Goal: Information Seeking & Learning: Check status

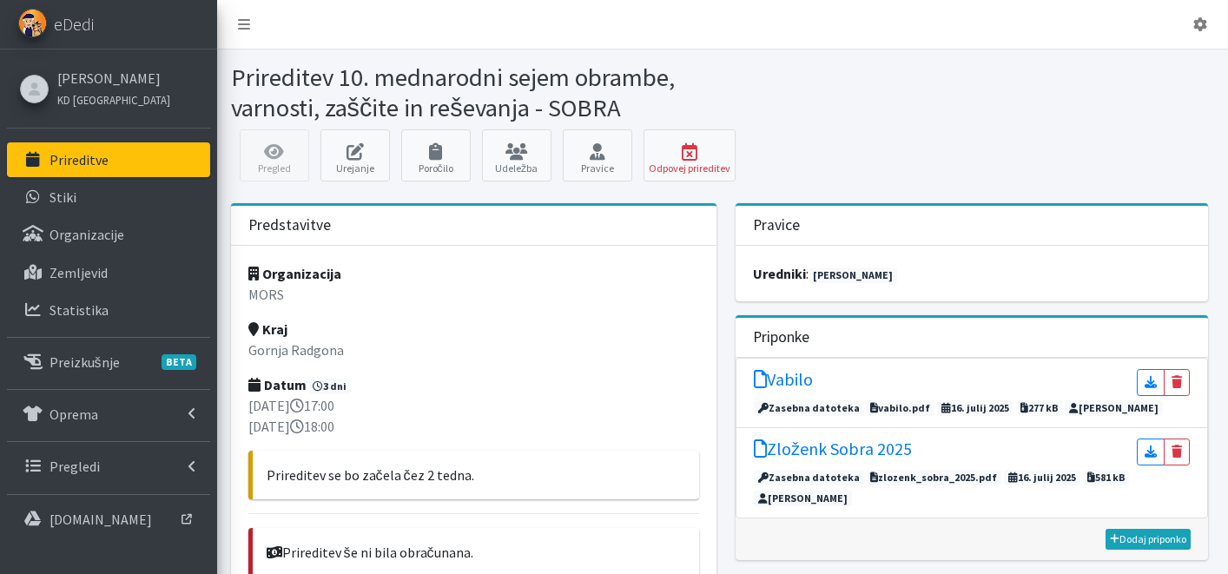
click at [143, 163] on link "Prireditve" at bounding box center [108, 159] width 203 height 35
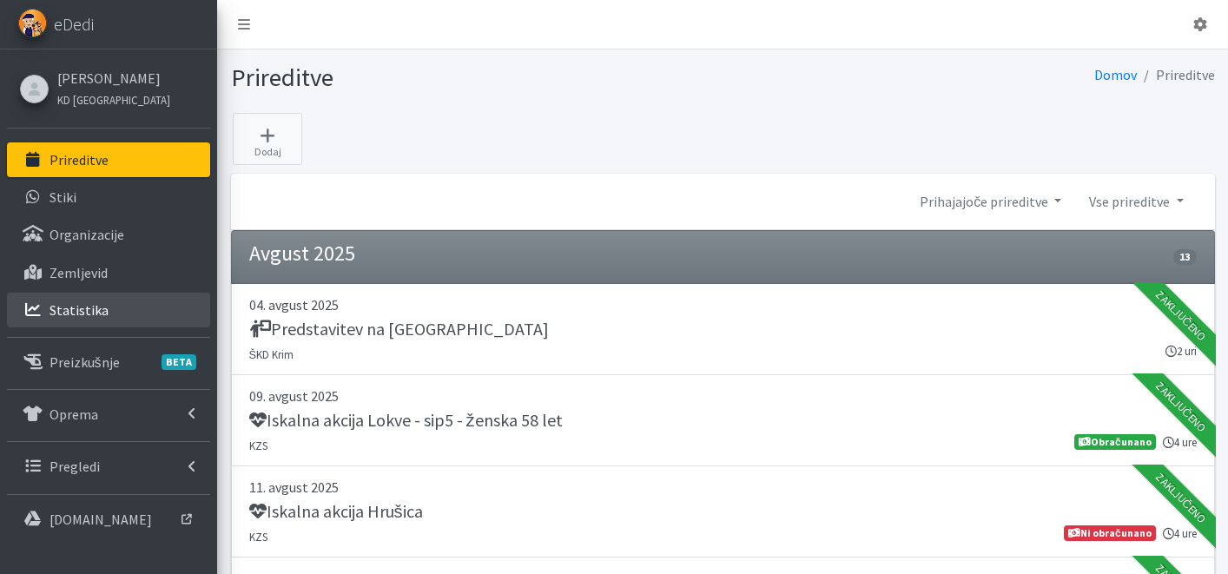
click at [80, 314] on p "Statistika" at bounding box center [79, 309] width 59 height 17
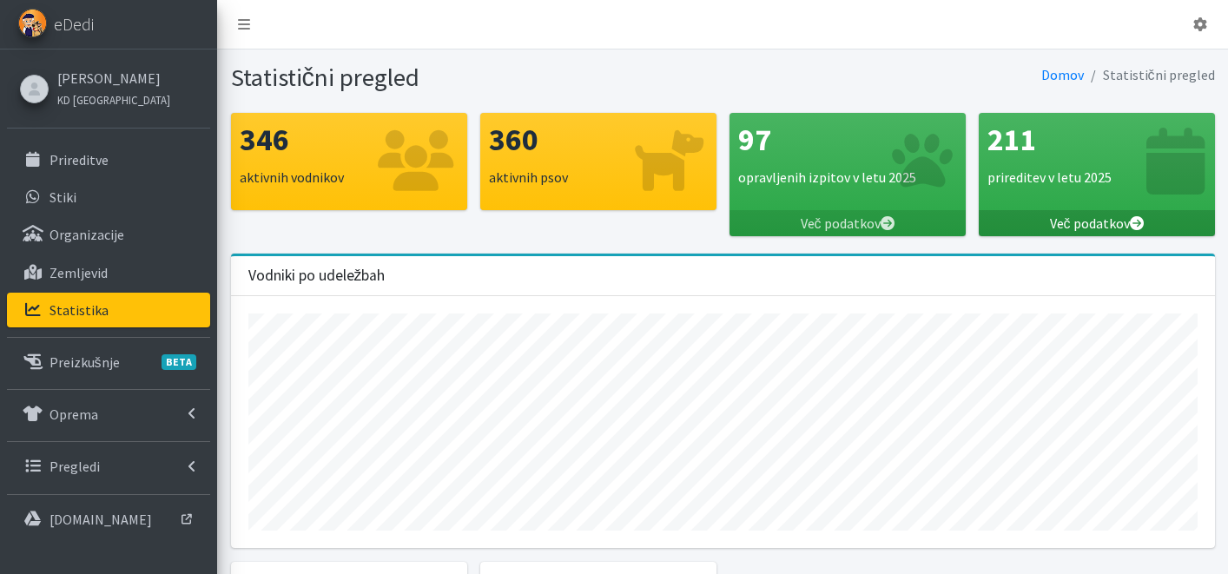
click at [1088, 222] on link "Več podatkov" at bounding box center [1097, 223] width 236 height 26
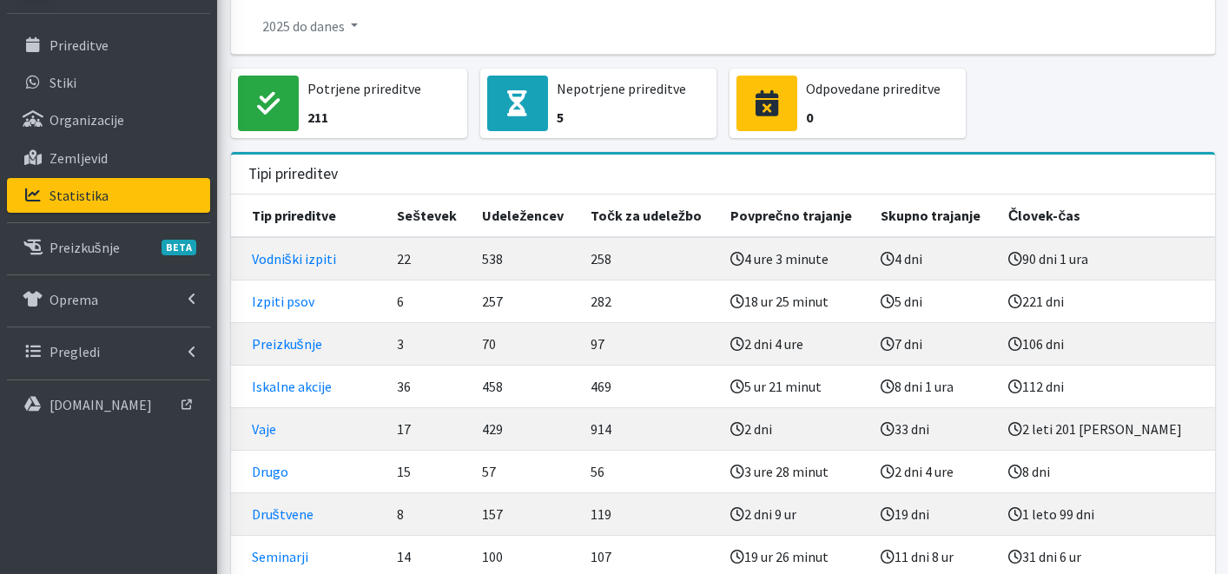
scroll to position [120, 0]
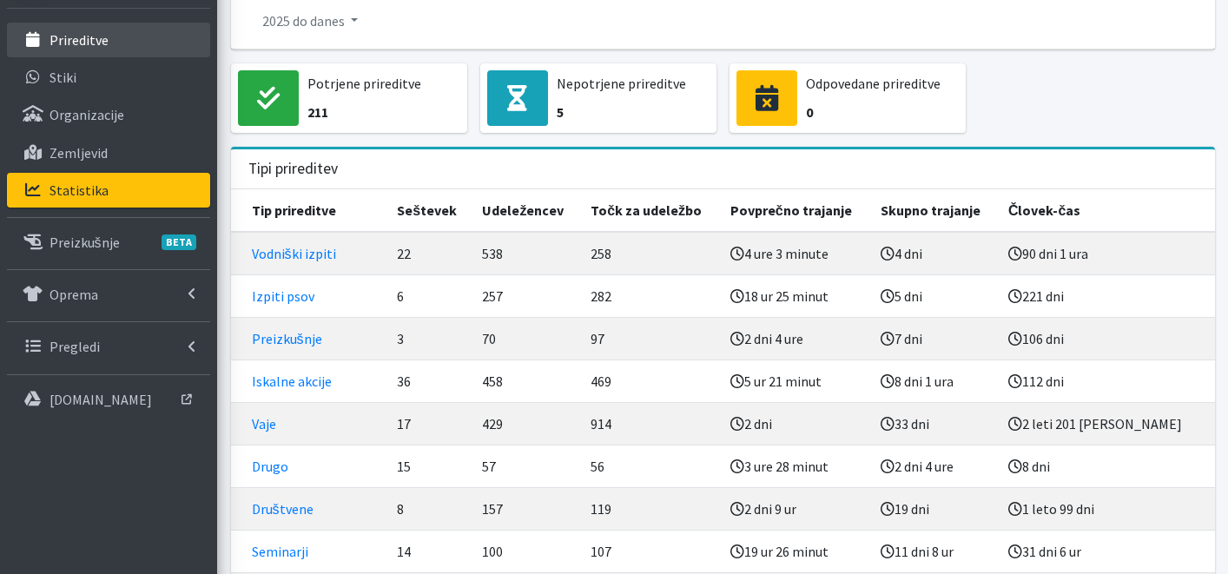
click at [64, 58] on li "Prireditve" at bounding box center [108, 41] width 203 height 37
click at [65, 53] on link "Prireditve" at bounding box center [108, 40] width 203 height 35
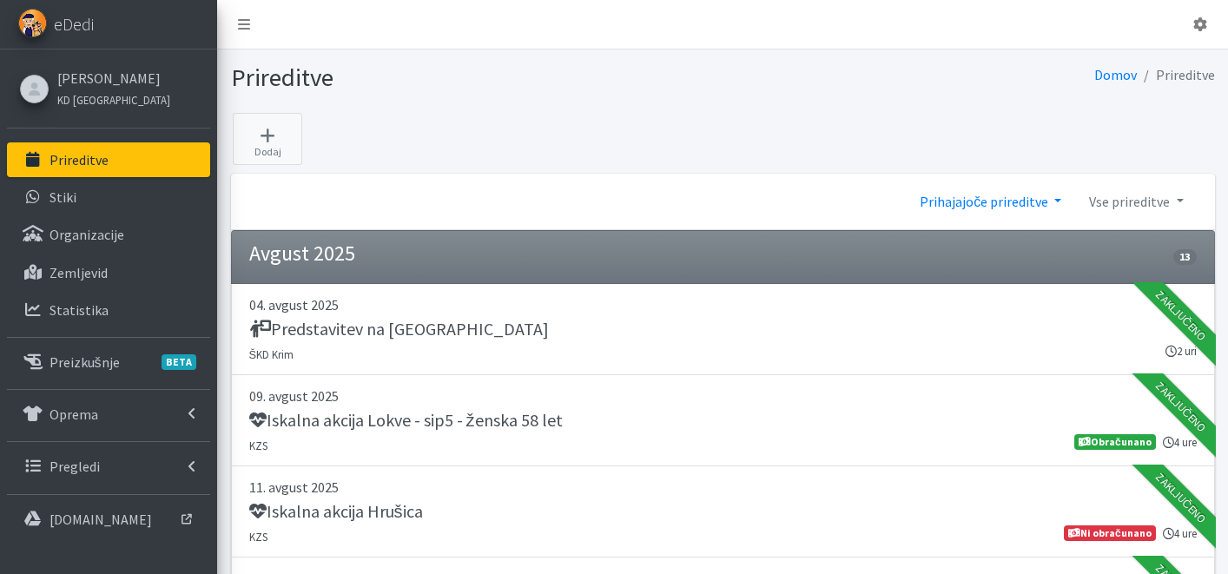
click at [1035, 207] on link "Prihajajoče prireditve" at bounding box center [990, 201] width 169 height 35
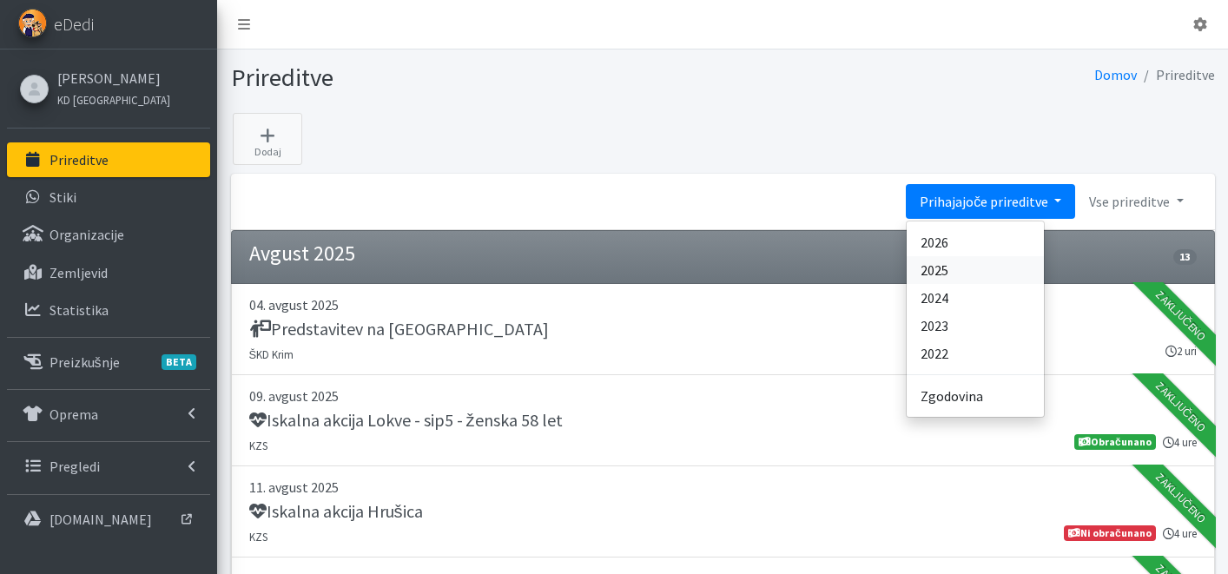
click at [1000, 266] on link "2025" at bounding box center [975, 270] width 137 height 28
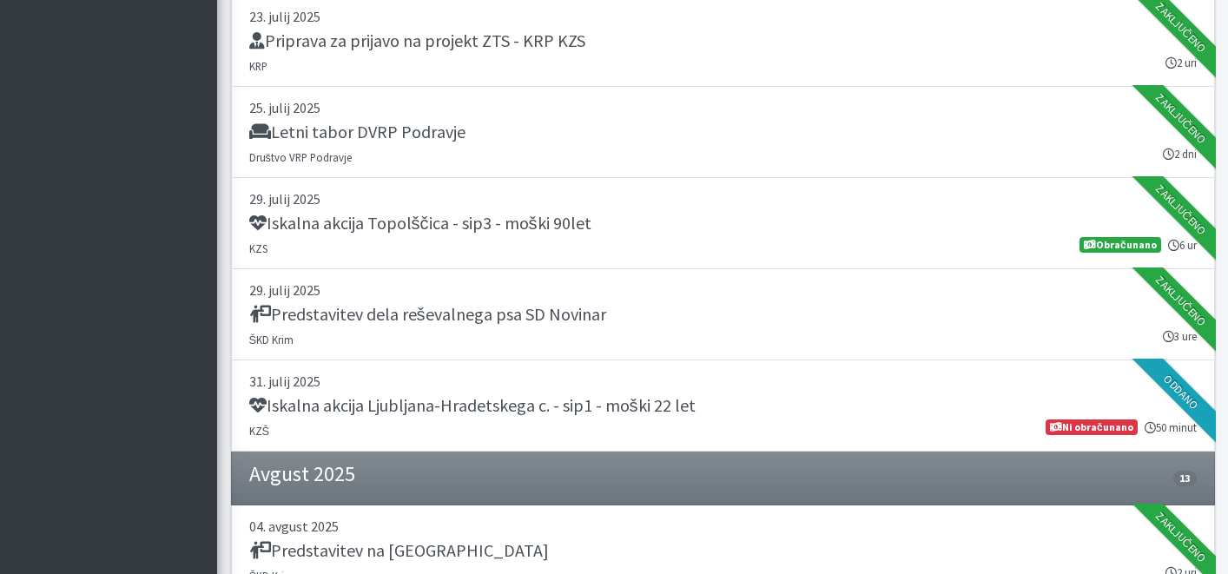
scroll to position [18729, 0]
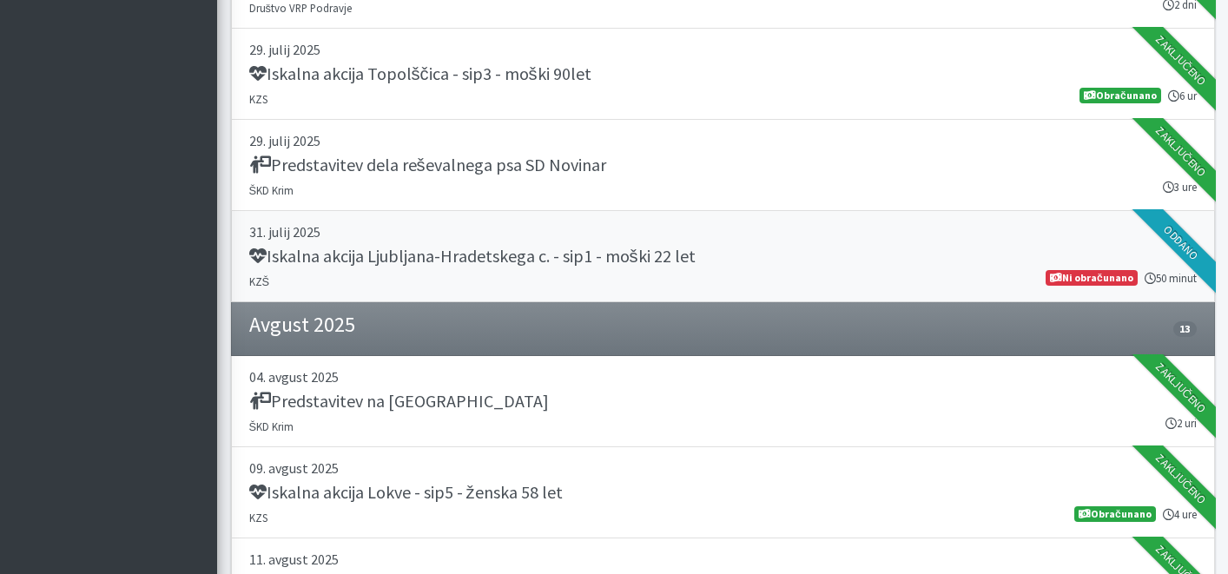
click at [758, 270] on link "31. julij 2025 Iskalna akcija Ljubljana-Hradetskega c. - sip1 - moški 22 let KZ…" at bounding box center [723, 256] width 984 height 91
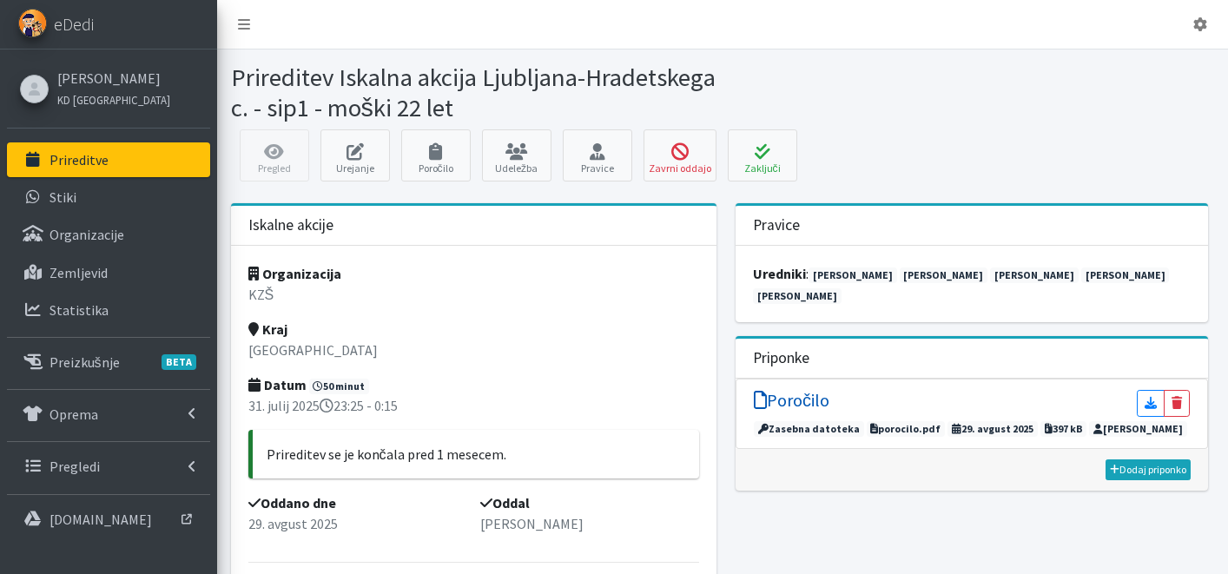
click at [804, 390] on h5 "Poročilo" at bounding box center [792, 400] width 76 height 21
click at [771, 177] on button "Zaključi" at bounding box center [762, 155] width 69 height 52
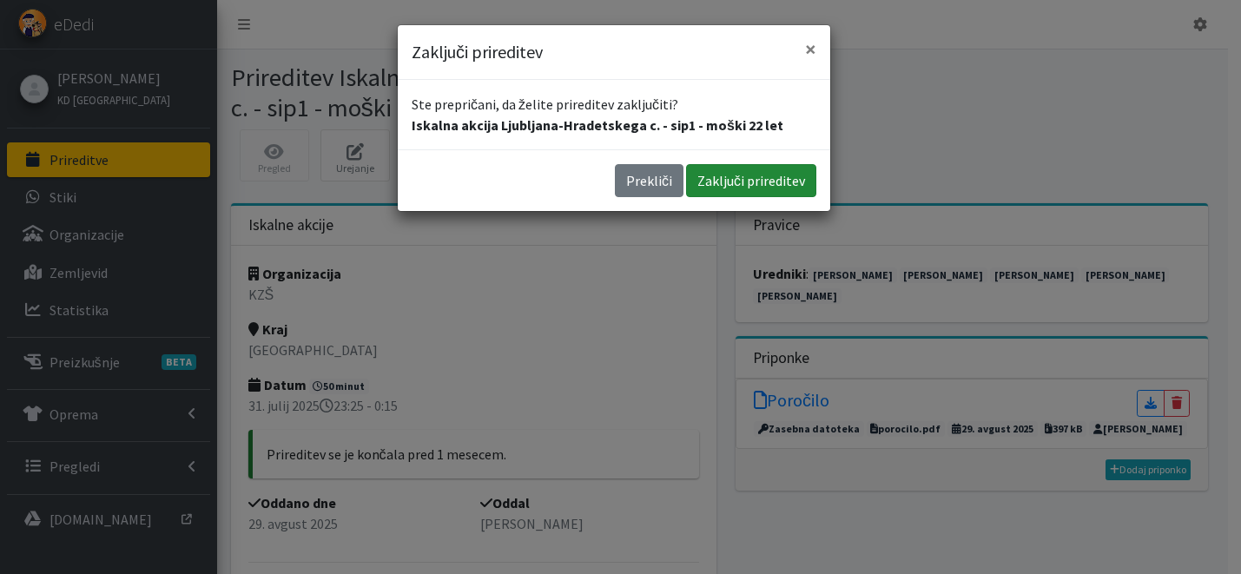
click at [776, 179] on button "Zaključi prireditev" at bounding box center [751, 180] width 130 height 33
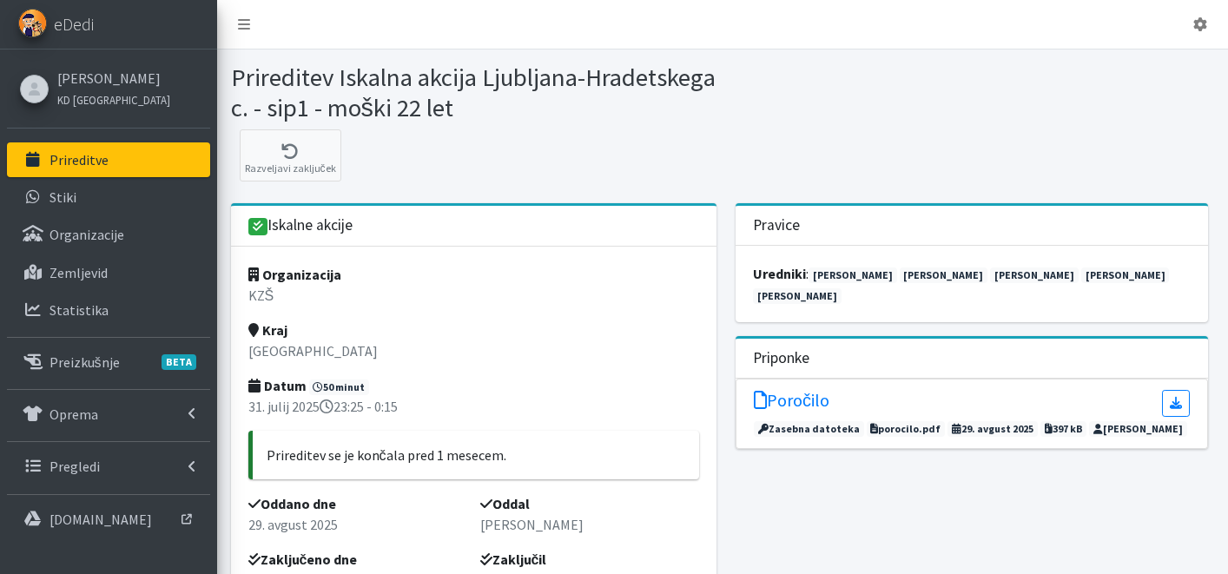
click at [96, 170] on link "Prireditve" at bounding box center [108, 159] width 203 height 35
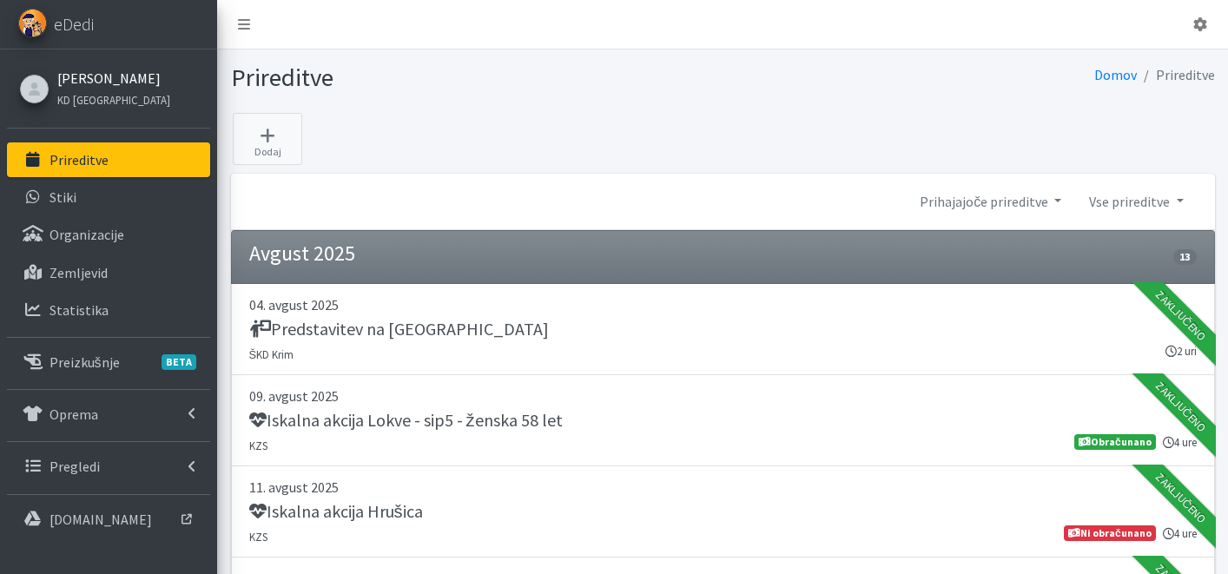
click at [104, 80] on link "[PERSON_NAME]" at bounding box center [113, 78] width 113 height 21
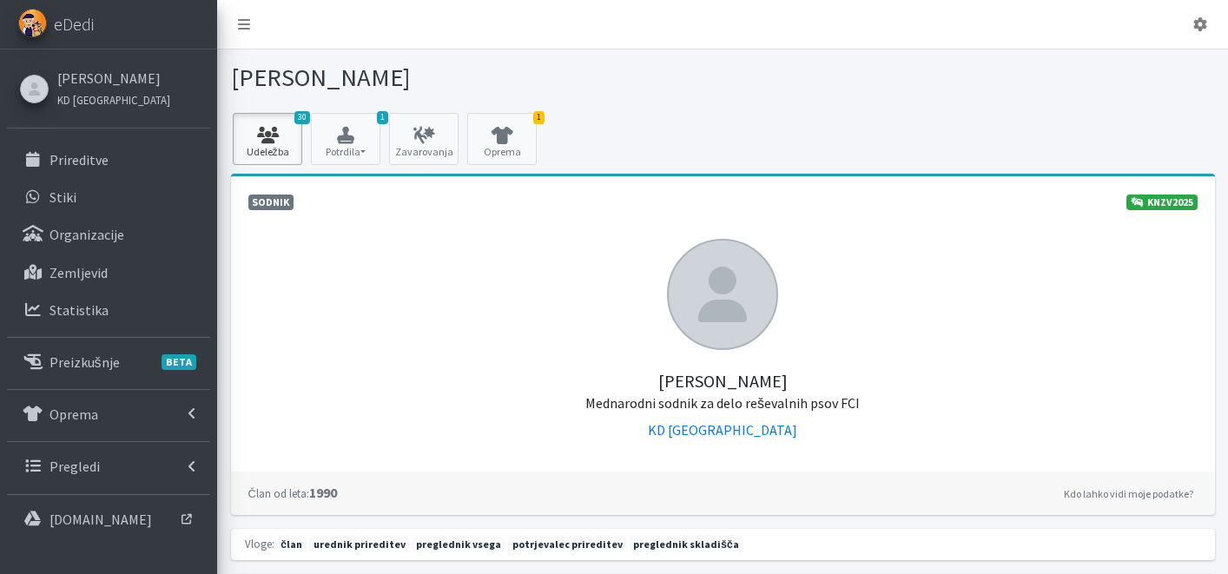
click at [275, 136] on icon at bounding box center [267, 135] width 59 height 17
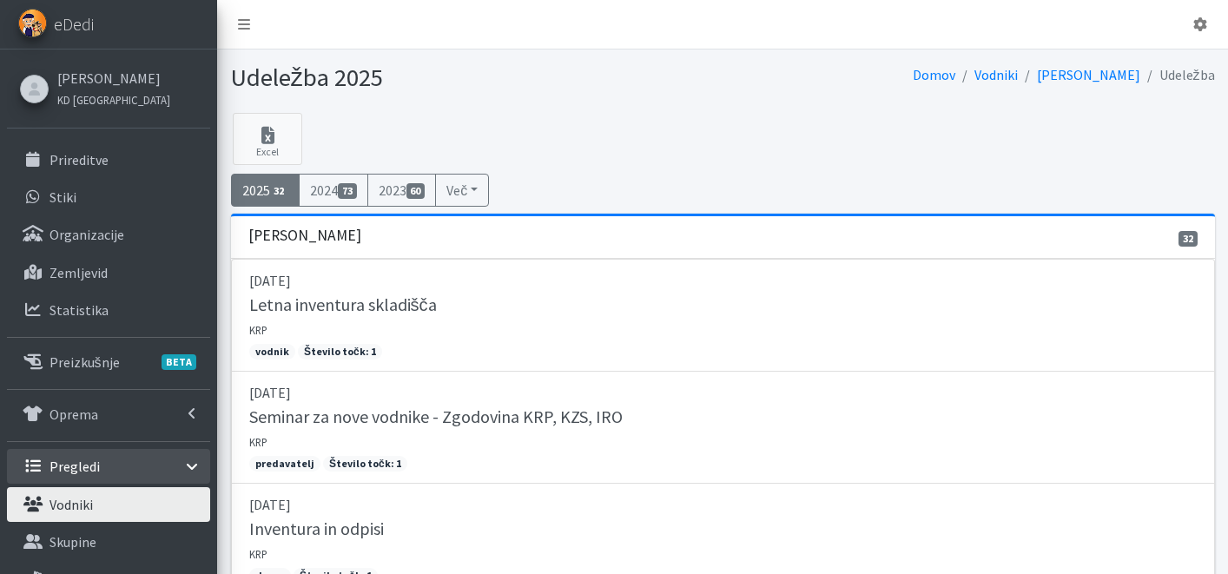
click at [91, 517] on link "Vodniki" at bounding box center [108, 504] width 203 height 35
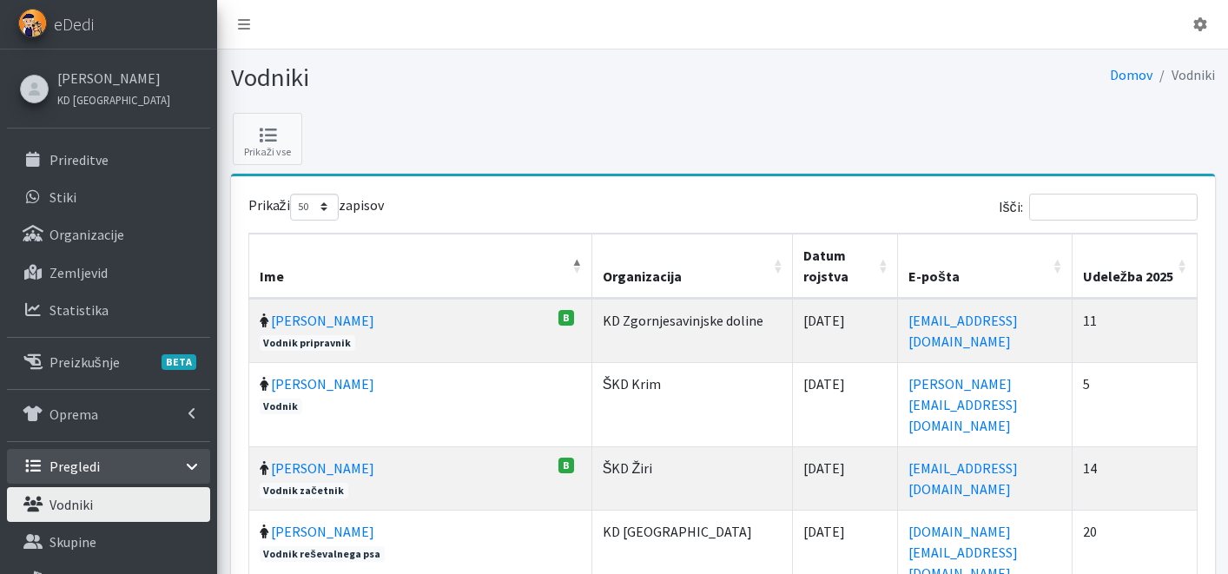
select select "50"
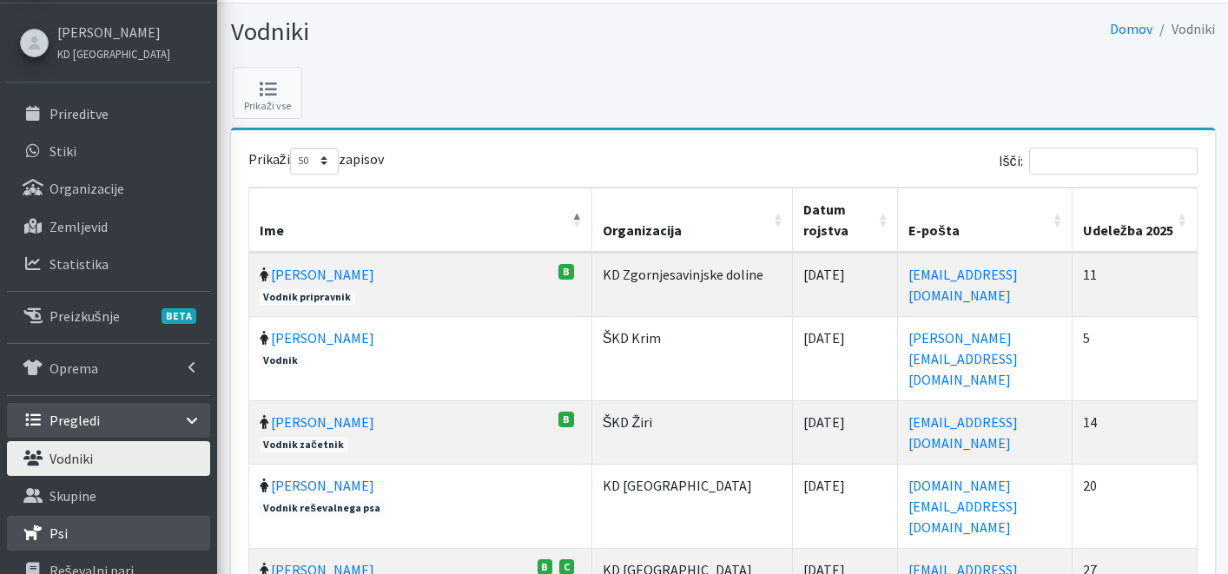
scroll to position [144, 0]
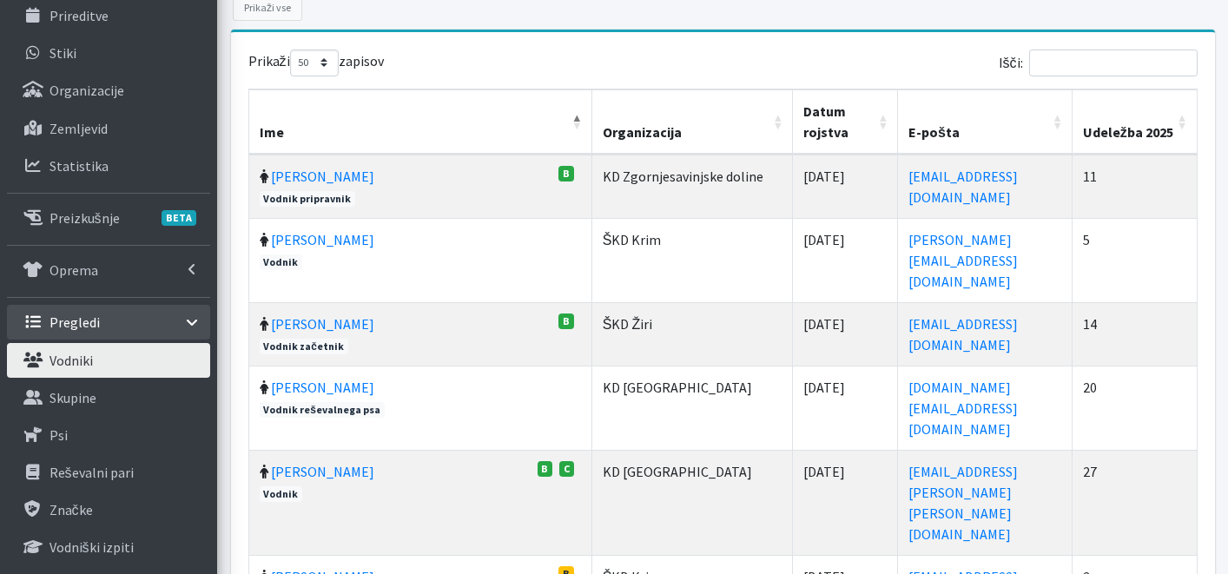
click at [105, 366] on link "Vodniki" at bounding box center [108, 360] width 203 height 35
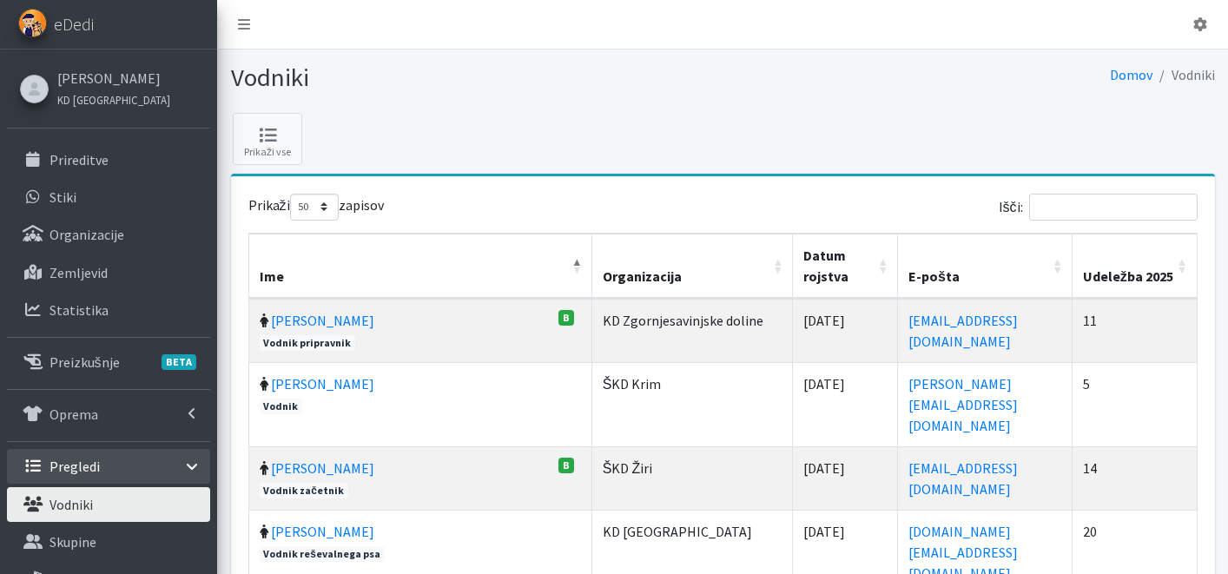
select select "50"
click at [1182, 262] on th "Udeležba 2025" at bounding box center [1135, 266] width 125 height 65
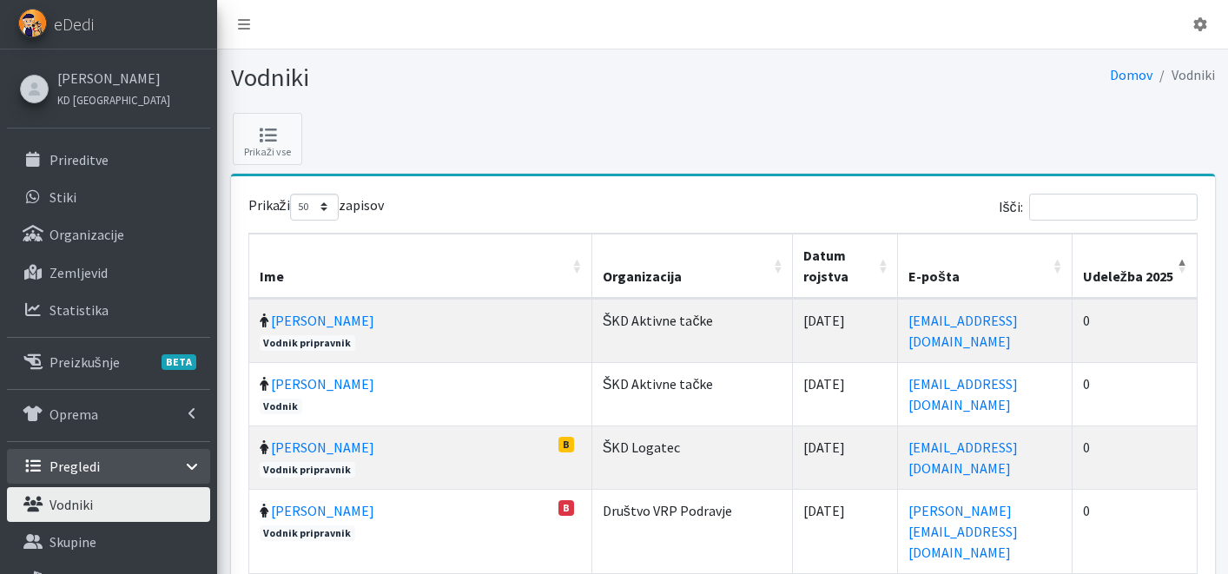
click at [1182, 262] on th "Udeležba 2025" at bounding box center [1135, 266] width 125 height 65
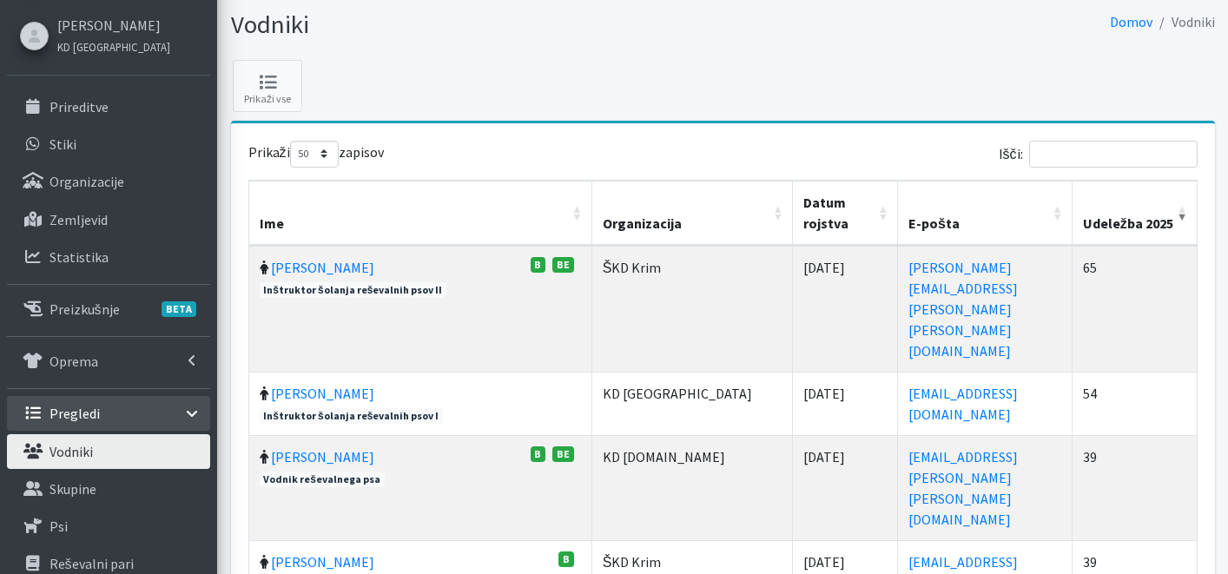
scroll to position [126, 0]
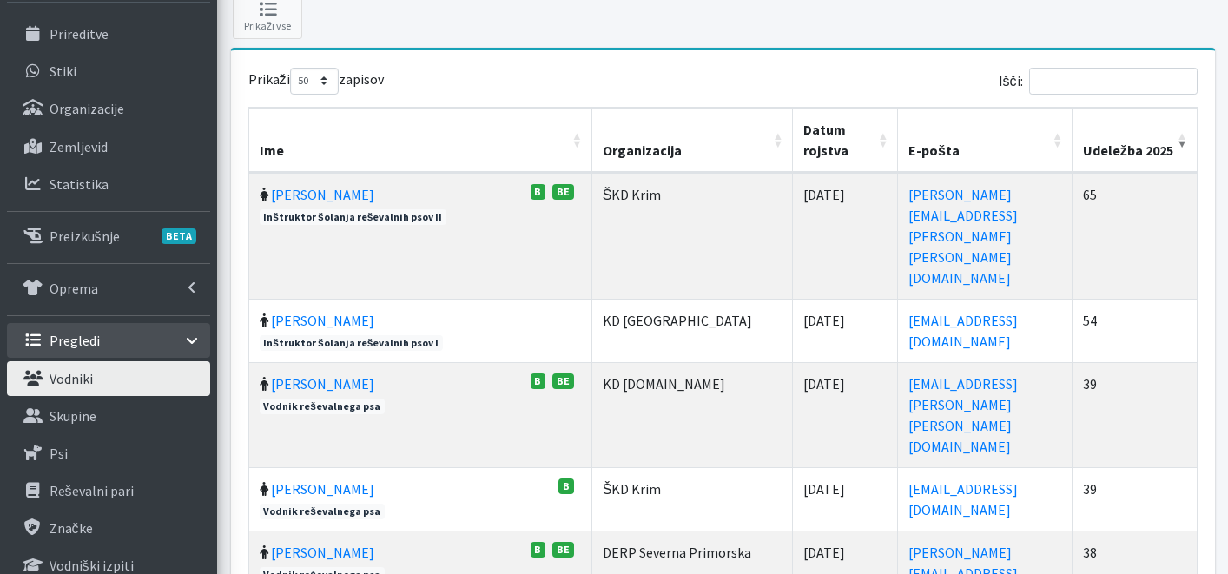
click at [307, 203] on td "Vera Mikolič BE B" at bounding box center [420, 236] width 343 height 126
click at [303, 195] on link "[PERSON_NAME]" at bounding box center [322, 194] width 103 height 17
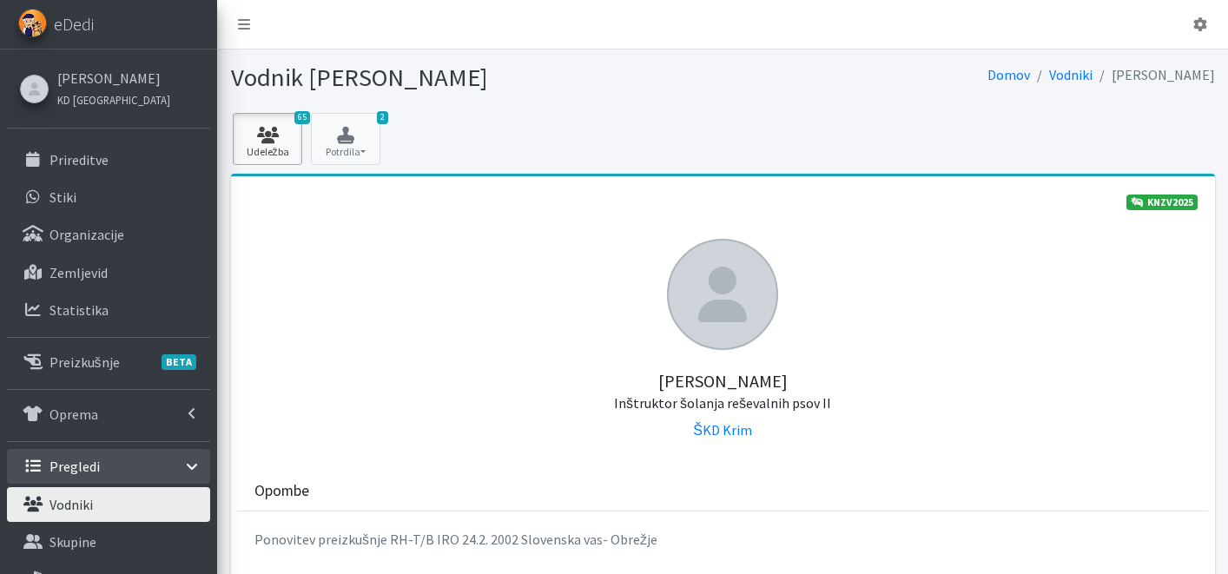
click at [269, 144] on link "65 Udeležba" at bounding box center [267, 139] width 69 height 52
